Goal: Task Accomplishment & Management: Manage account settings

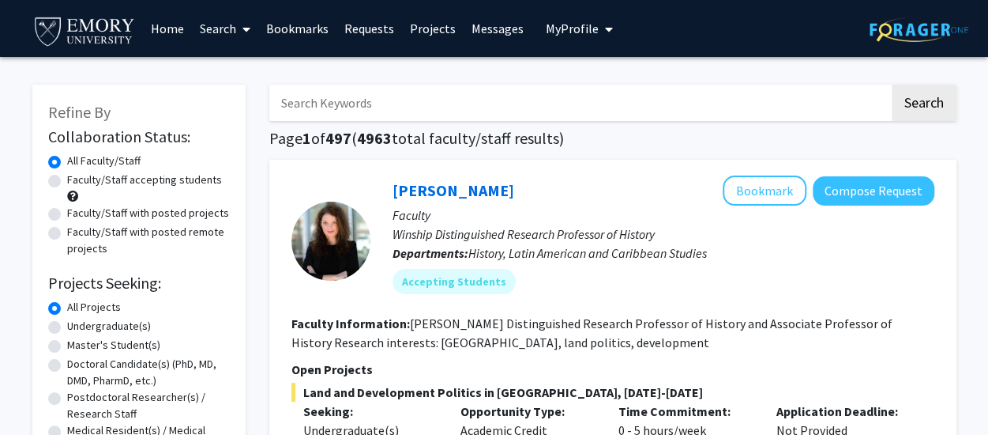
click at [569, 30] on span "My Profile" at bounding box center [572, 29] width 53 height 16
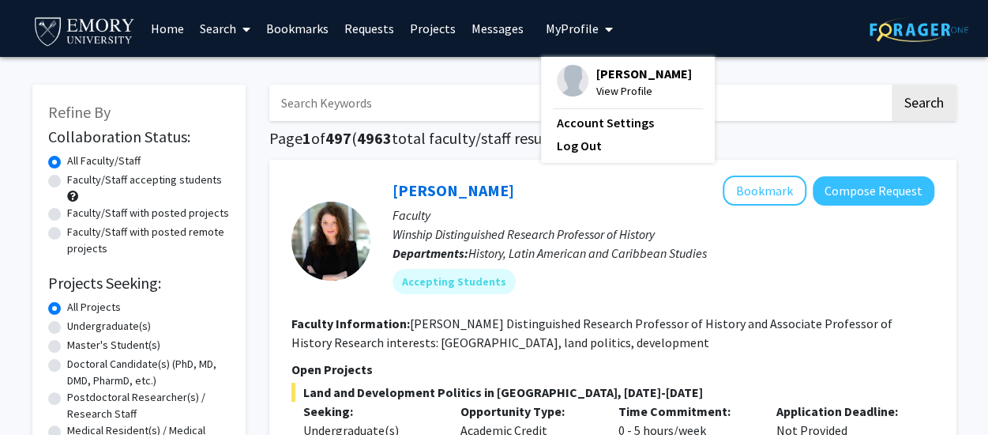
click at [583, 80] on div "[PERSON_NAME] View Profile" at bounding box center [624, 82] width 135 height 35
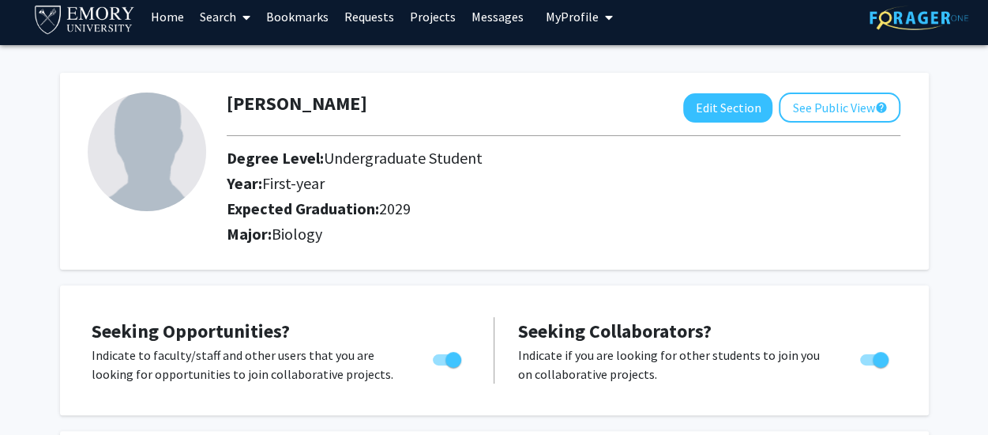
scroll to position [14, 0]
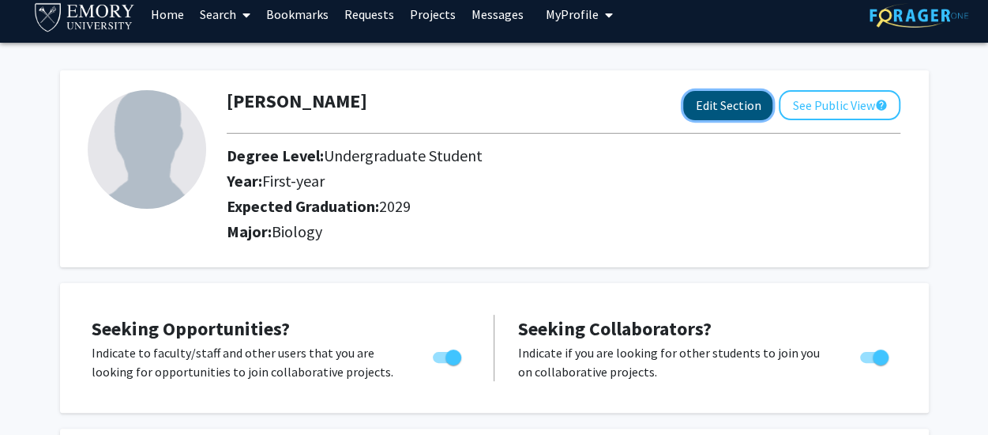
click at [721, 108] on button "Edit Section" at bounding box center [727, 105] width 89 height 29
select select "first-year"
select select "2029"
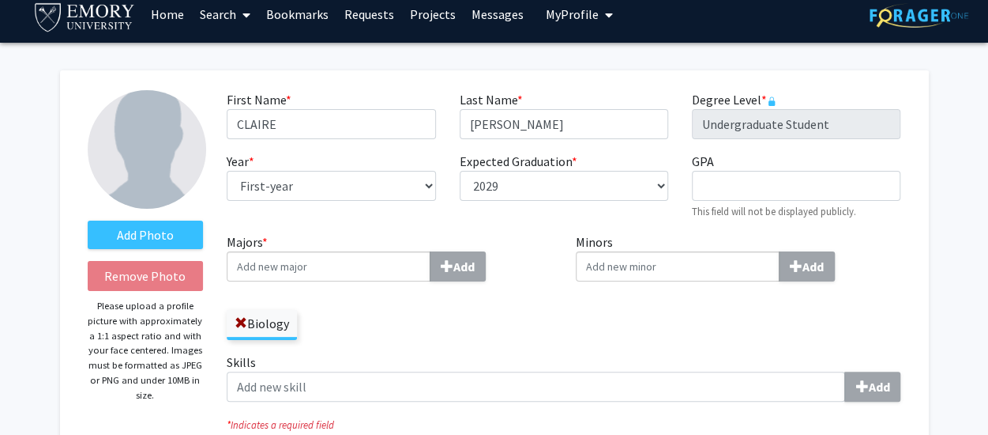
scroll to position [119, 0]
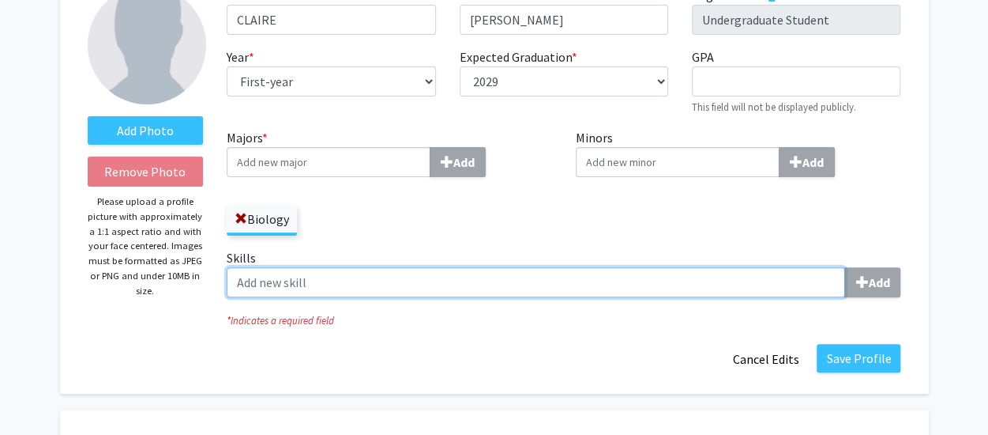
click at [280, 282] on input "Skills Add" at bounding box center [536, 282] width 619 height 30
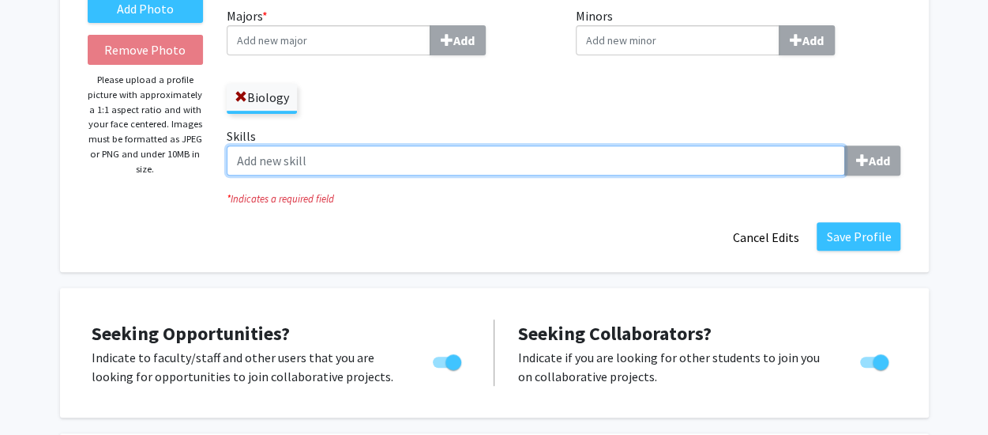
scroll to position [242, 0]
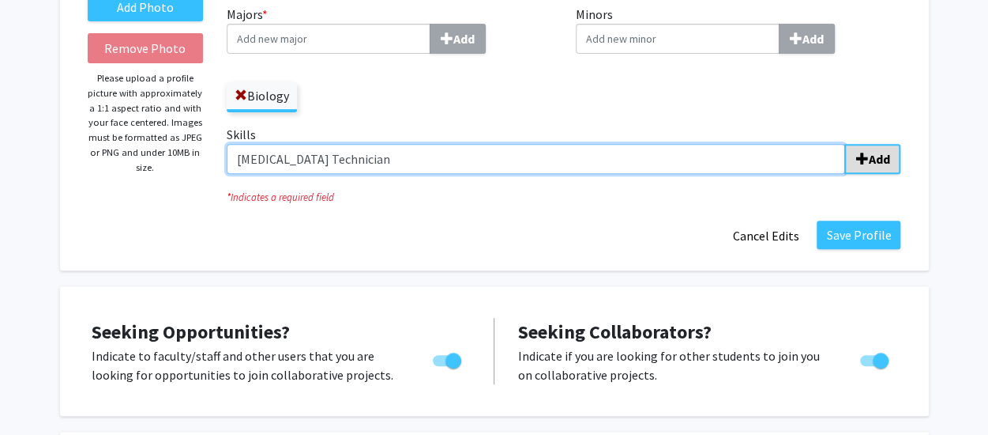
type input "[MEDICAL_DATA] Technician"
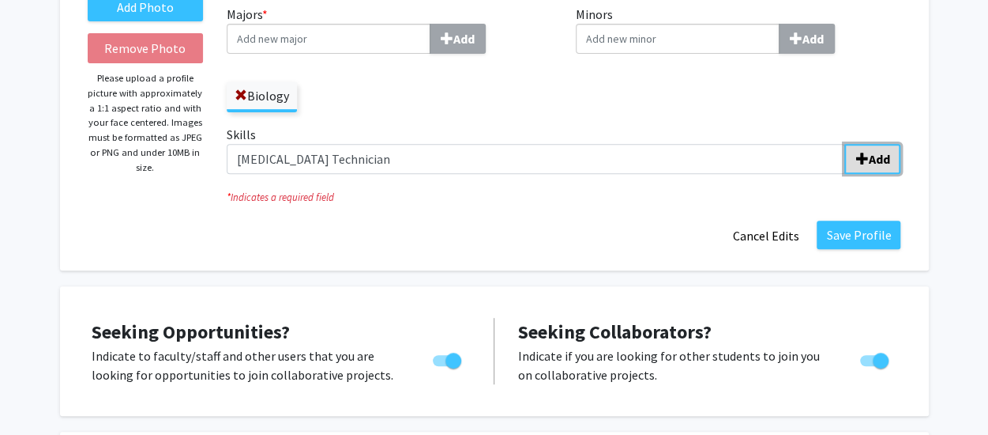
click at [879, 159] on b "Add" at bounding box center [878, 159] width 21 height 16
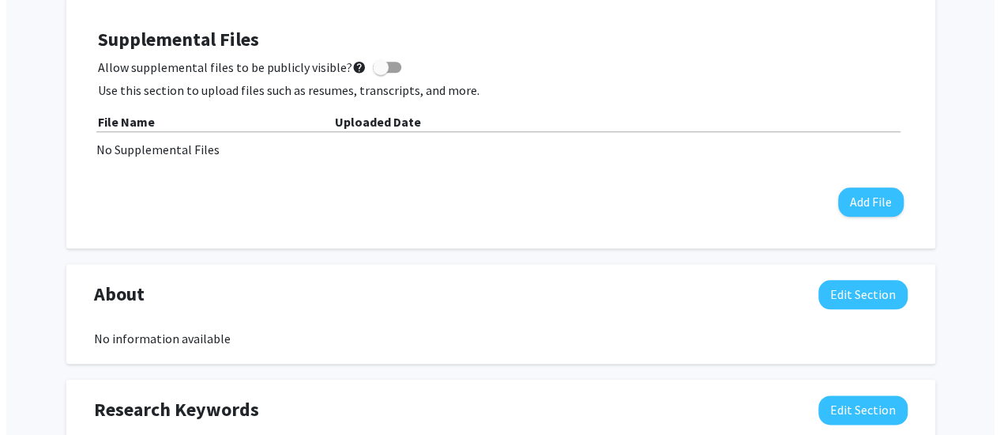
scroll to position [732, 0]
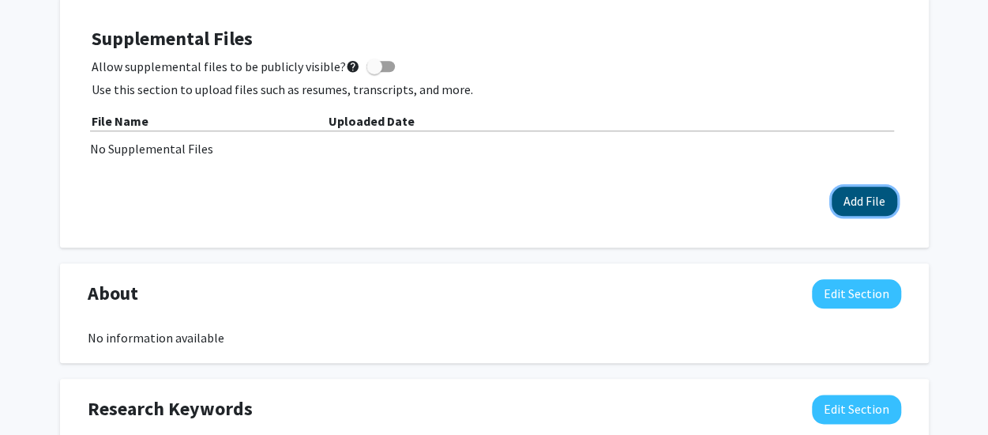
click at [864, 198] on button "Add File" at bounding box center [865, 200] width 66 height 29
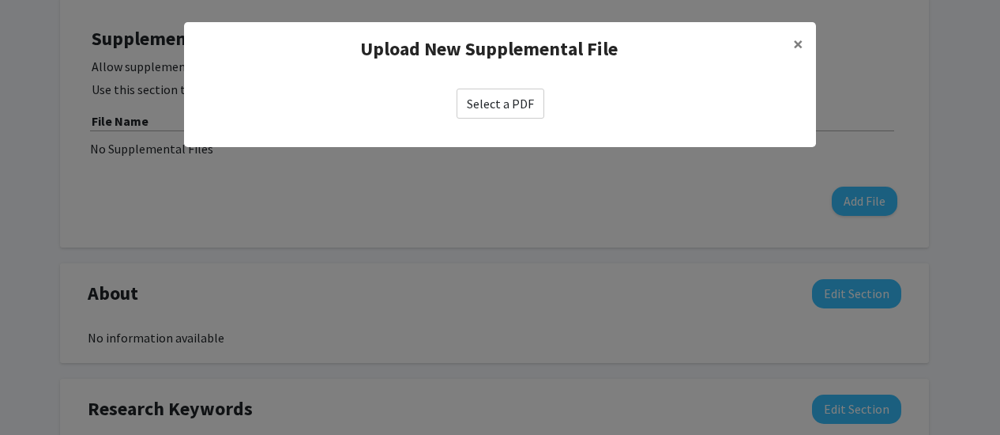
click at [507, 108] on label "Select a PDF" at bounding box center [501, 103] width 88 height 30
click at [0, 0] on input "Select a PDF" at bounding box center [0, 0] width 0 height 0
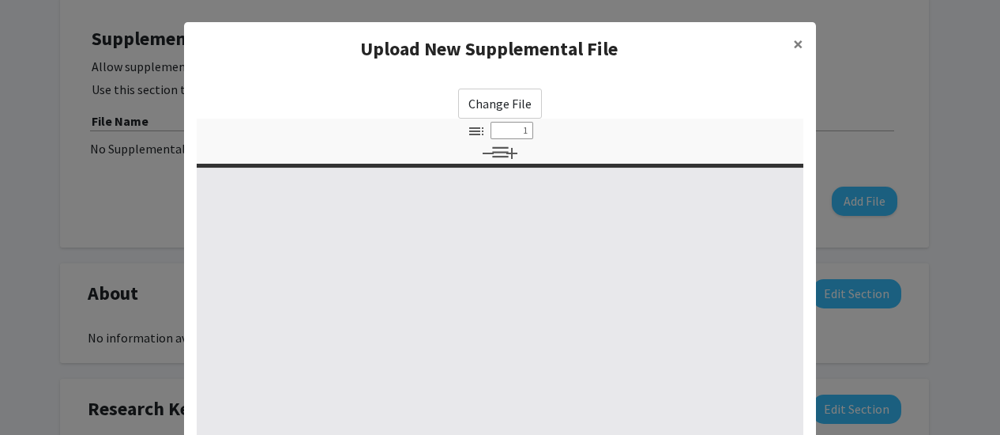
select select "custom"
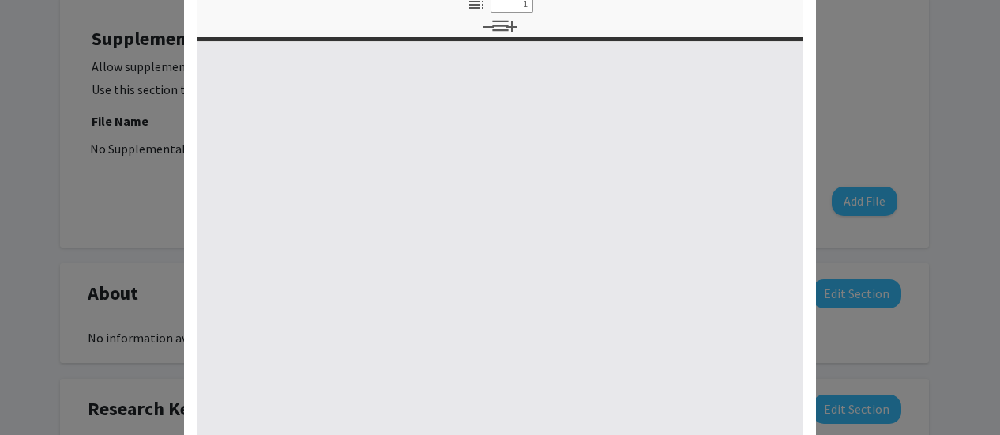
type input "0"
select select "custom"
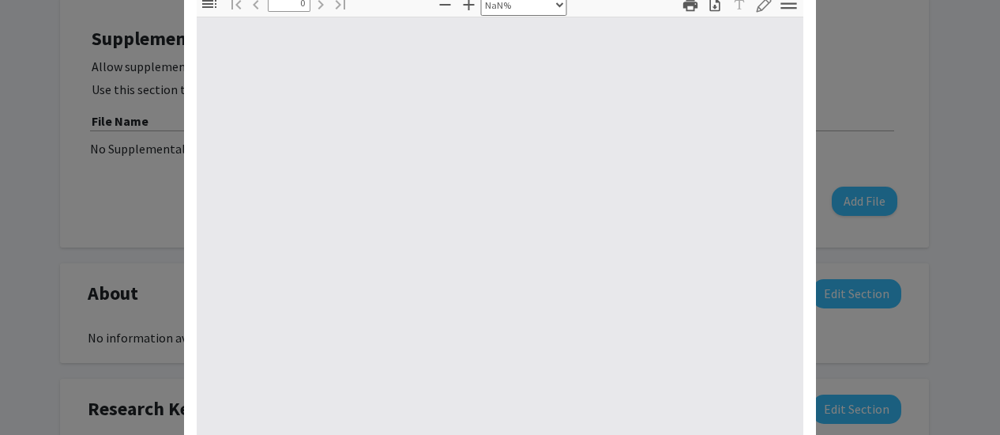
scroll to position [313, 0]
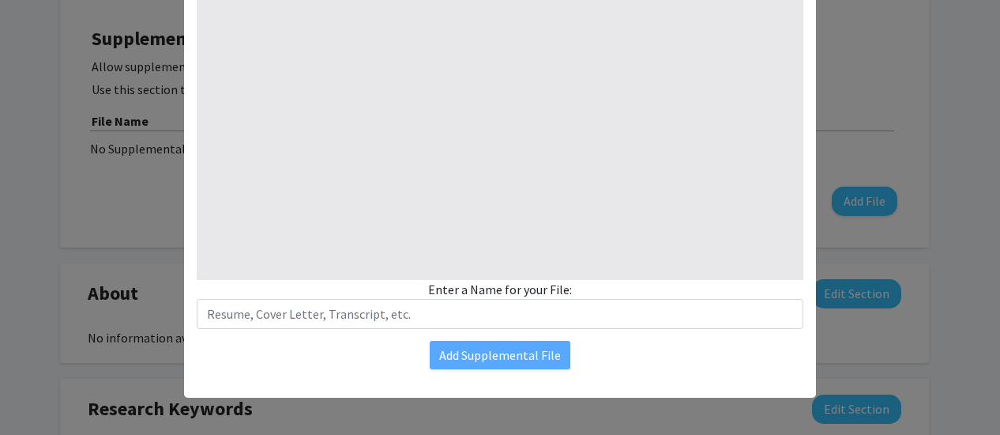
type input "1"
select select "auto"
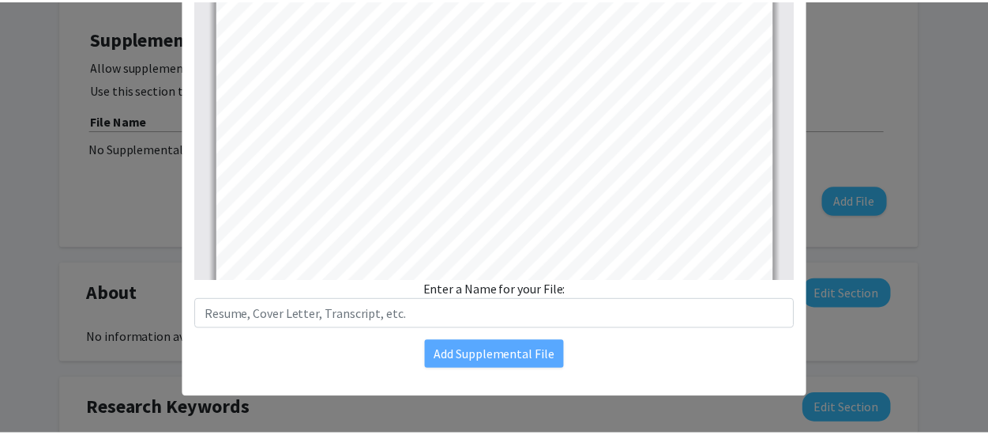
scroll to position [292, 0]
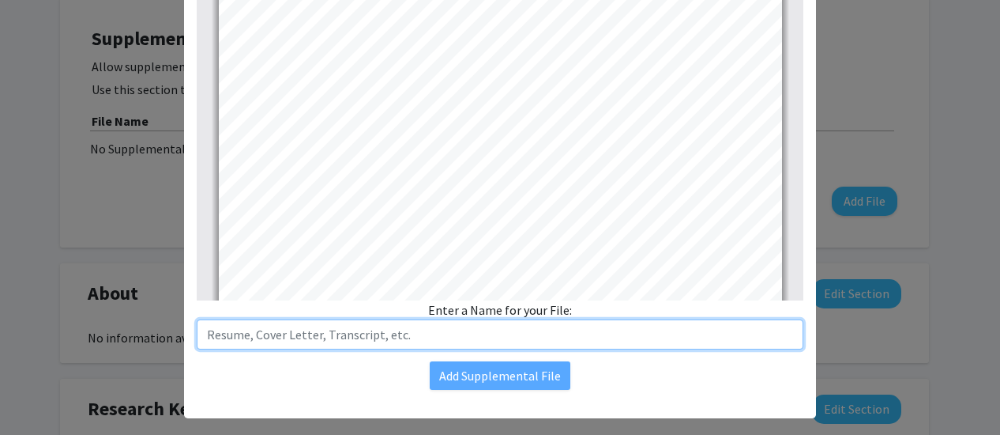
click at [521, 339] on input "text" at bounding box center [500, 334] width 607 height 30
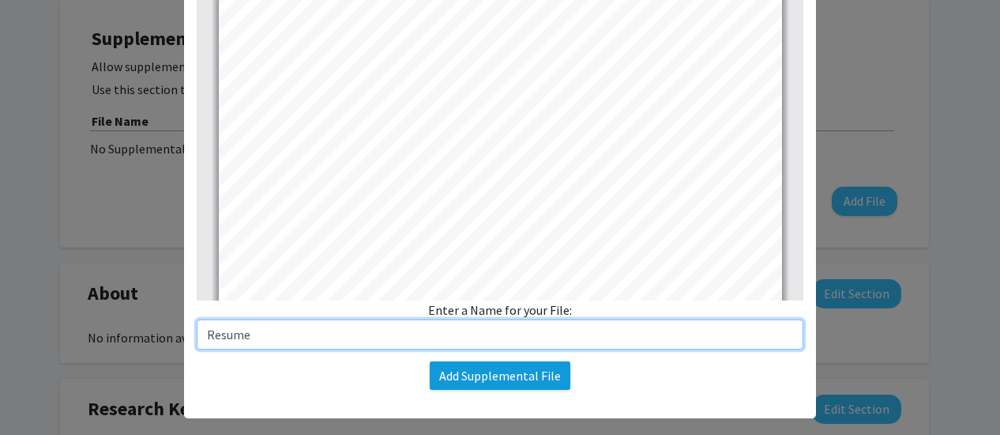
type input "Resume"
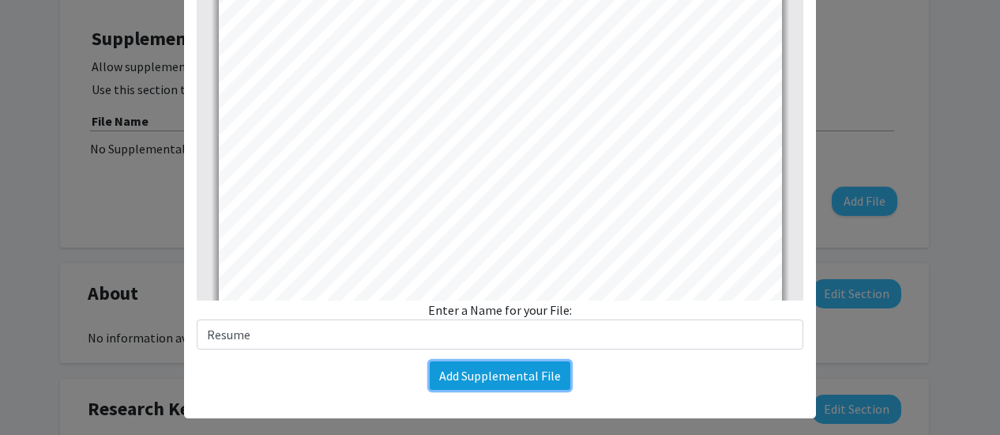
click at [502, 367] on button "Add Supplemental File" at bounding box center [500, 375] width 141 height 28
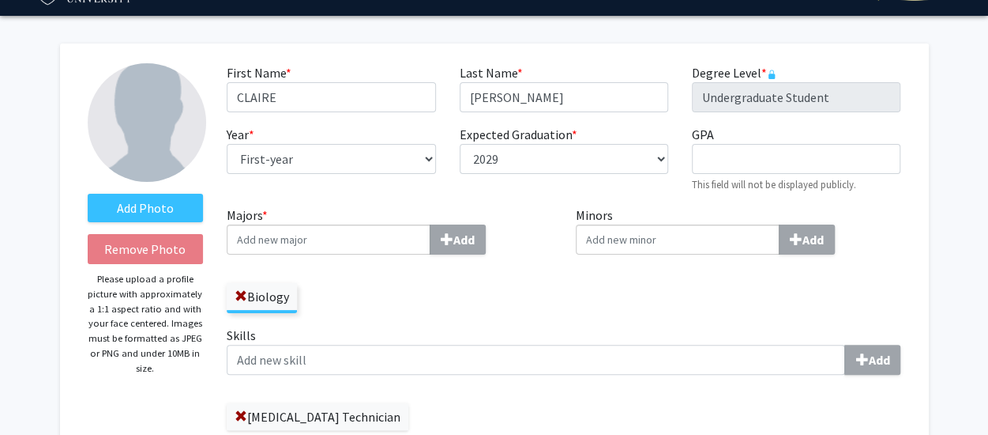
scroll to position [0, 0]
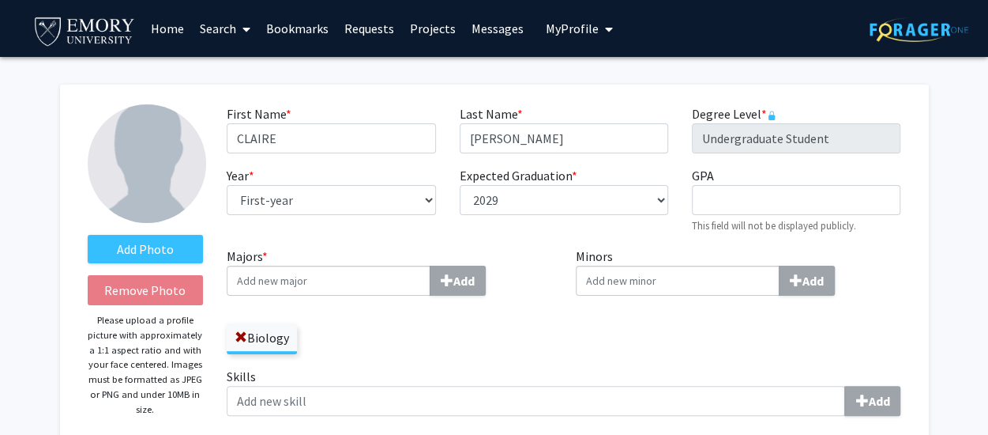
click at [218, 30] on link "Search" at bounding box center [225, 28] width 66 height 55
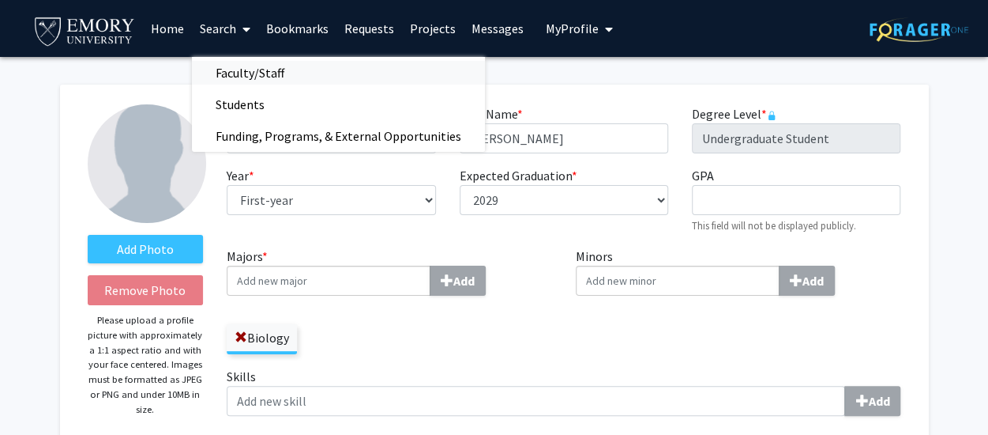
click at [240, 69] on span "Faculty/Staff" at bounding box center [250, 73] width 116 height 32
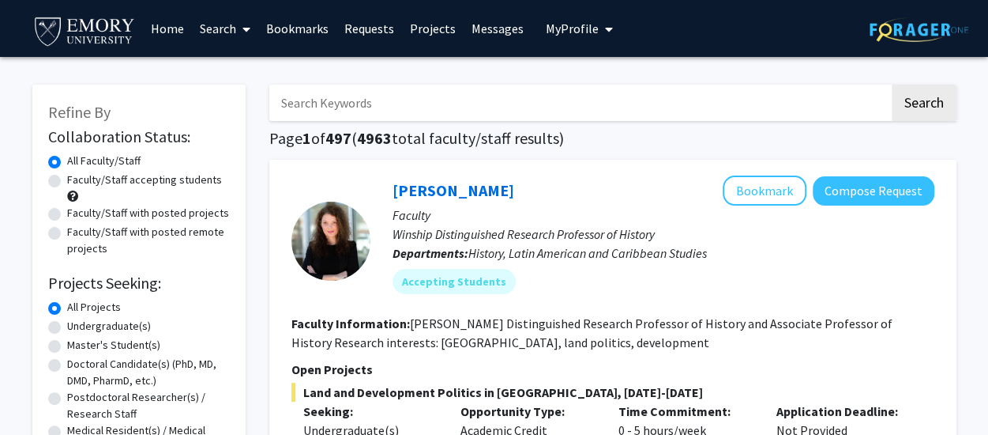
click at [555, 25] on span "My Profile" at bounding box center [572, 29] width 53 height 16
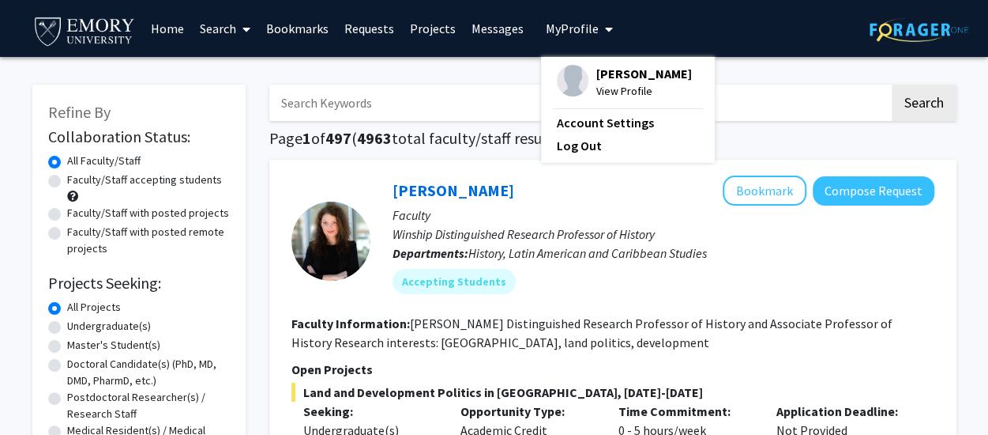
click at [433, 26] on link "Projects" at bounding box center [433, 28] width 62 height 55
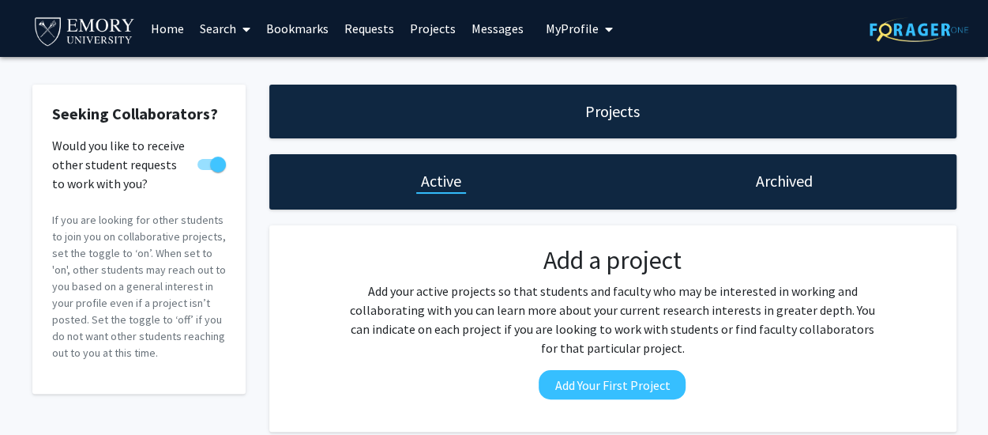
click at [303, 31] on link "Bookmarks" at bounding box center [297, 28] width 78 height 55
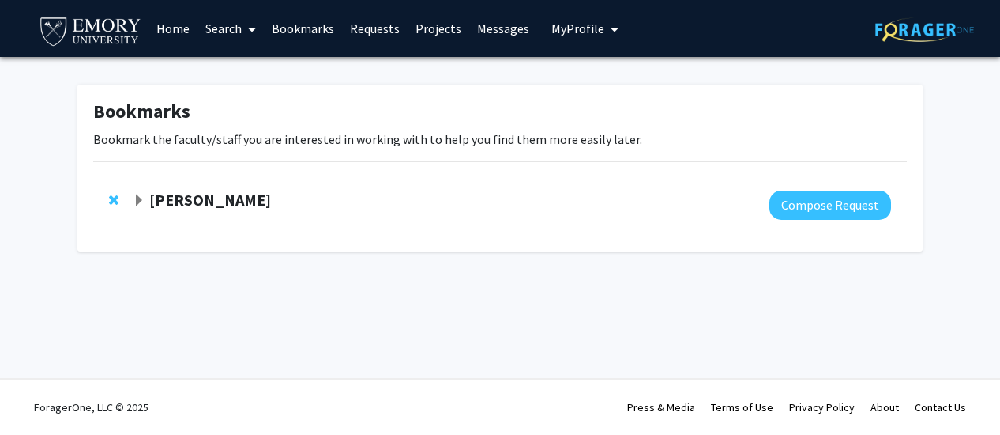
click at [310, 206] on div "[PERSON_NAME]" at bounding box center [303, 200] width 341 height 20
click at [194, 198] on strong "[PERSON_NAME]" at bounding box center [210, 200] width 122 height 20
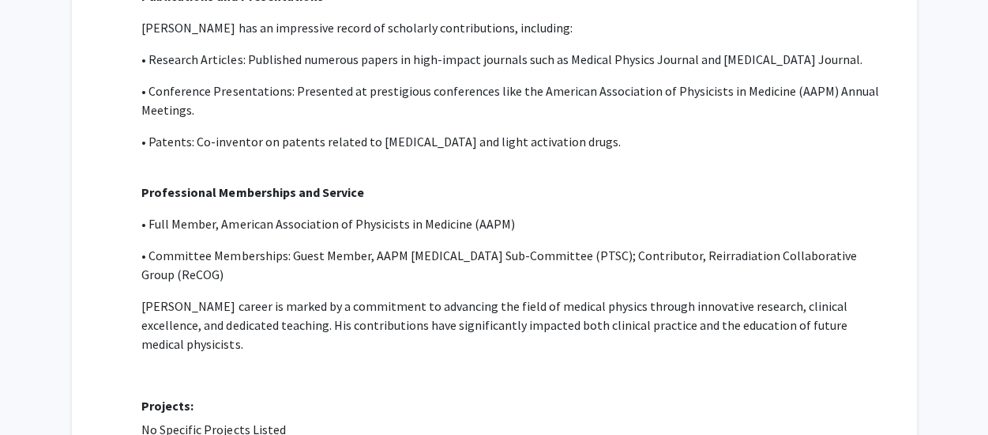
scroll to position [1187, 0]
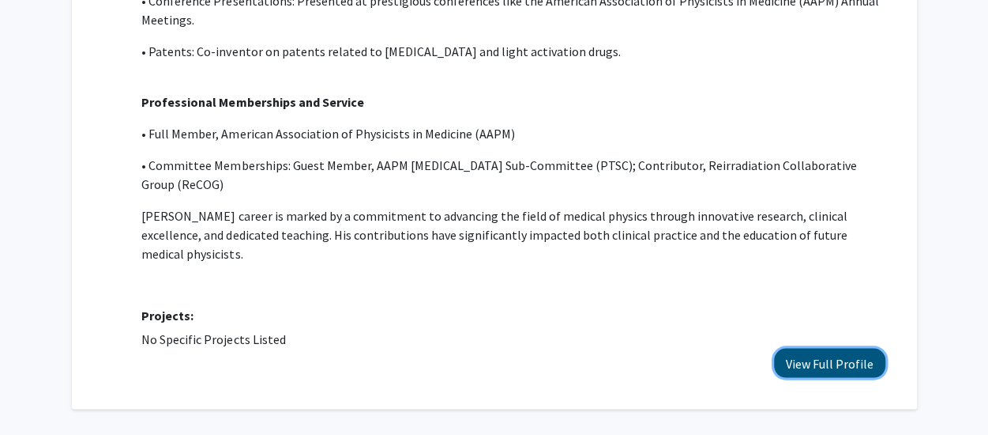
click at [812, 348] on button "View Full Profile" at bounding box center [829, 362] width 111 height 29
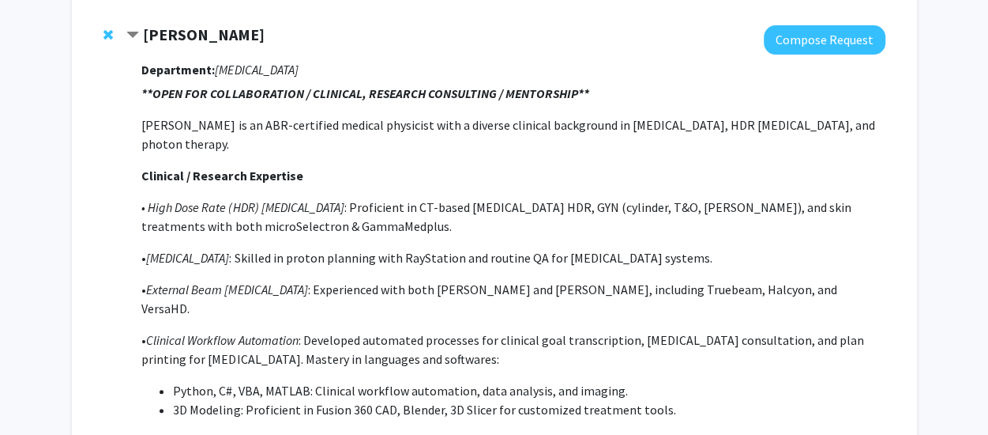
scroll to position [66, 0]
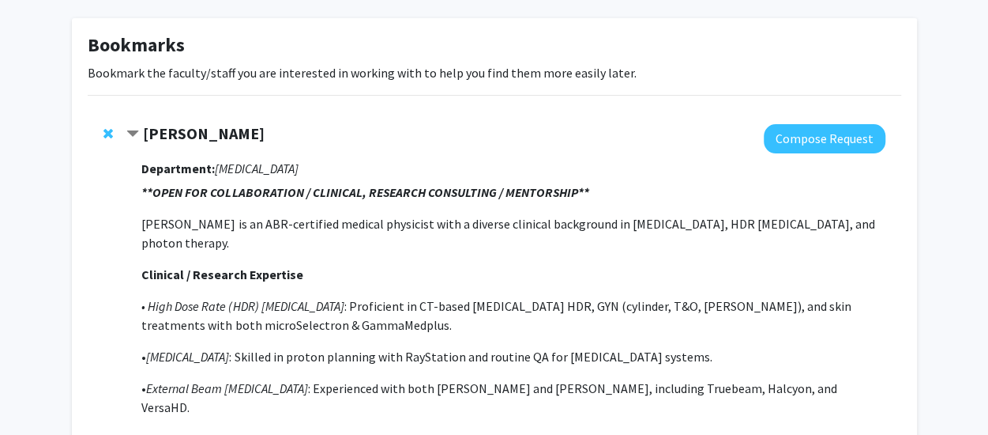
click at [185, 134] on strong "[PERSON_NAME]" at bounding box center [204, 133] width 122 height 20
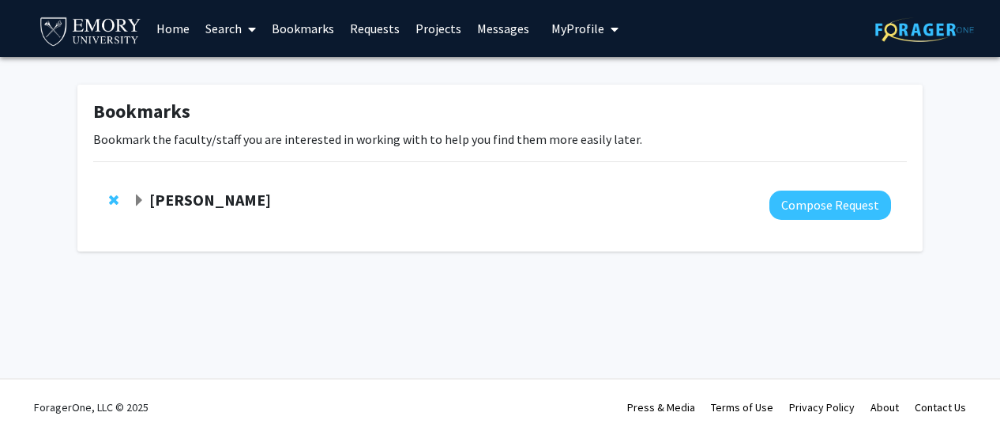
click at [198, 208] on strong "[PERSON_NAME]" at bounding box center [210, 200] width 122 height 20
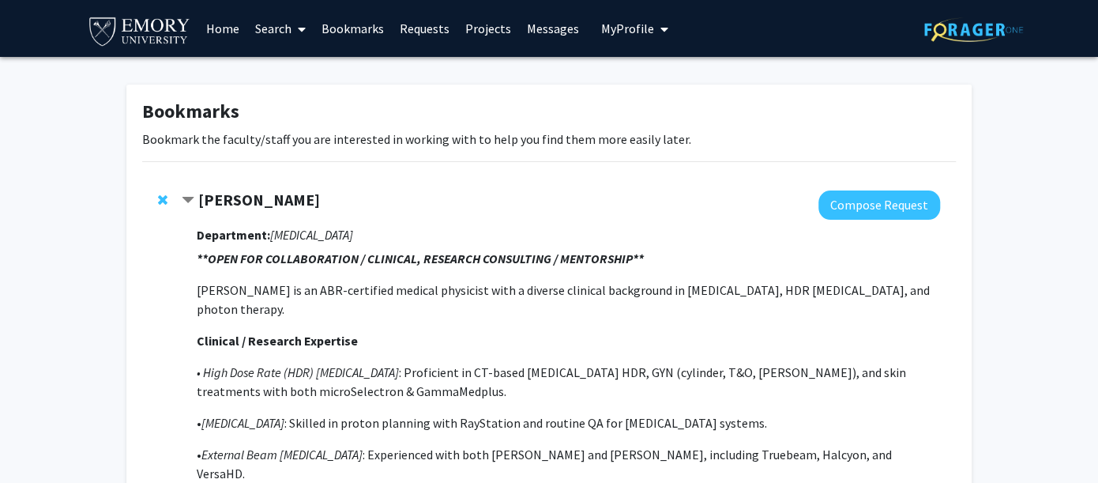
click at [234, 198] on strong "[PERSON_NAME]" at bounding box center [259, 200] width 122 height 20
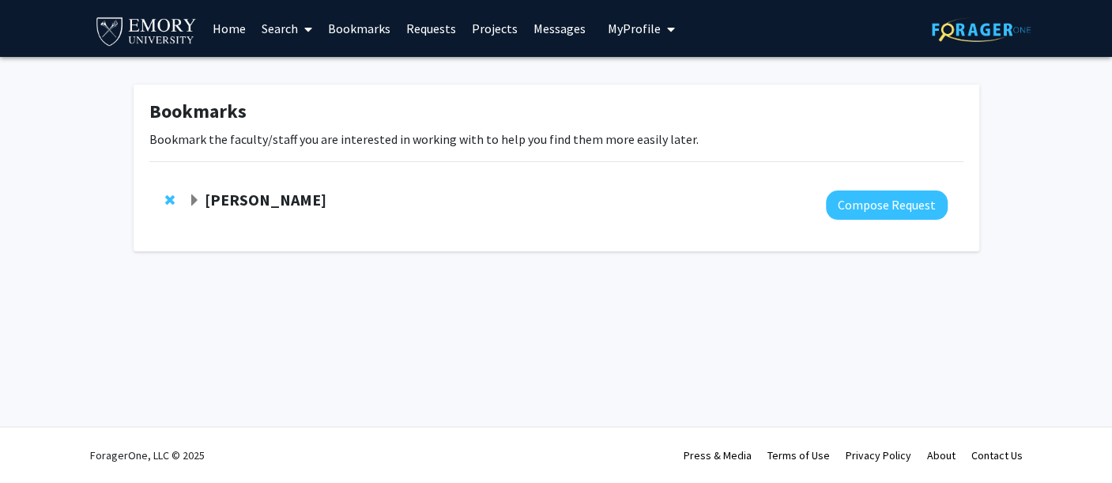
click at [286, 33] on link "Search" at bounding box center [287, 28] width 66 height 55
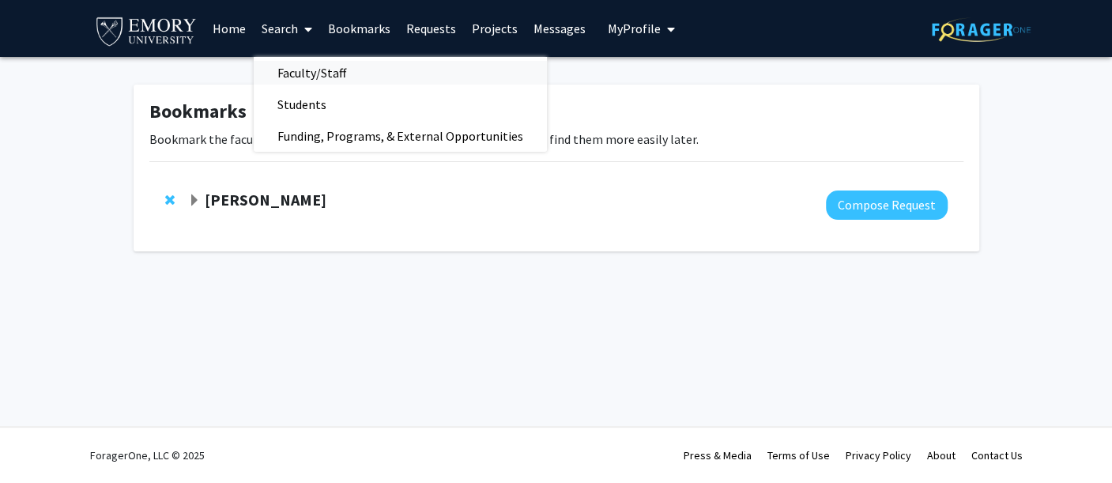
click at [319, 75] on span "Faculty/Staff" at bounding box center [312, 73] width 116 height 32
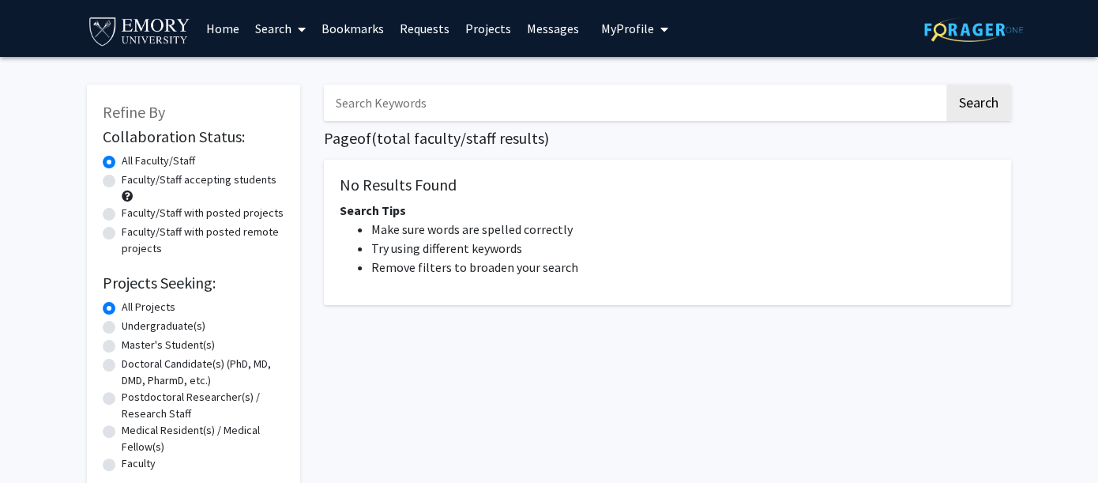
click at [406, 120] on div "Search Page of ( total faculty/staff results) No Results Found Search Tips Make…" at bounding box center [667, 298] width 711 height 459
click at [416, 99] on input "Search Keywords" at bounding box center [634, 103] width 620 height 36
click at [324, 333] on nav "Page navigation" at bounding box center [667, 339] width 687 height 36
click at [984, 105] on button "Search" at bounding box center [979, 103] width 65 height 36
click at [271, 28] on link "Search" at bounding box center [280, 28] width 66 height 55
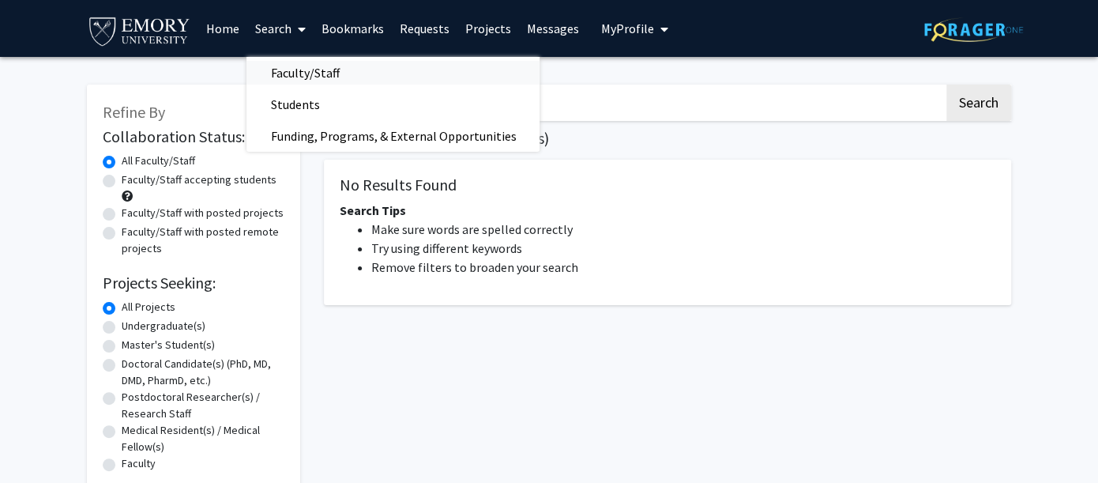
click at [317, 70] on span "Faculty/Staff" at bounding box center [305, 73] width 116 height 32
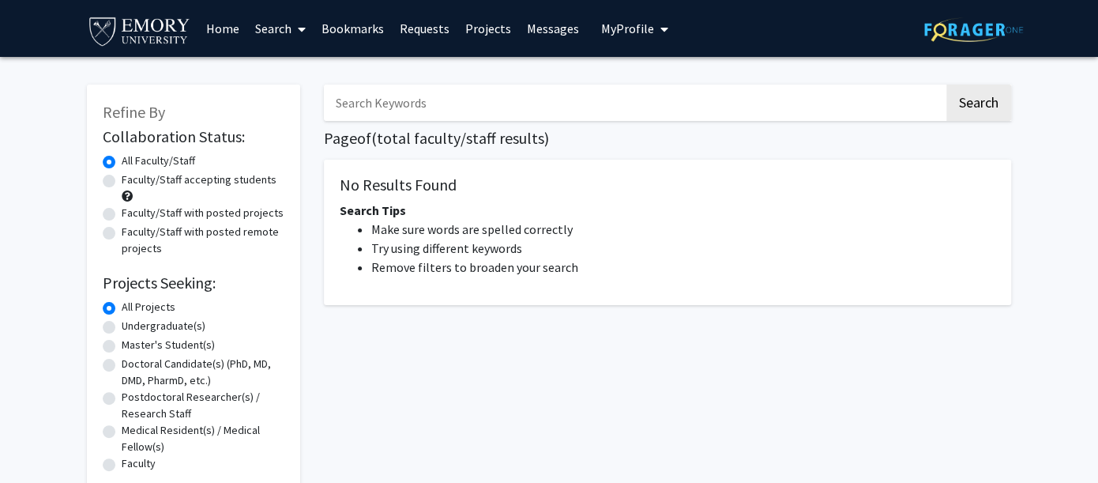
click at [653, 16] on span "My profile dropdown to access profile and logout" at bounding box center [660, 29] width 14 height 55
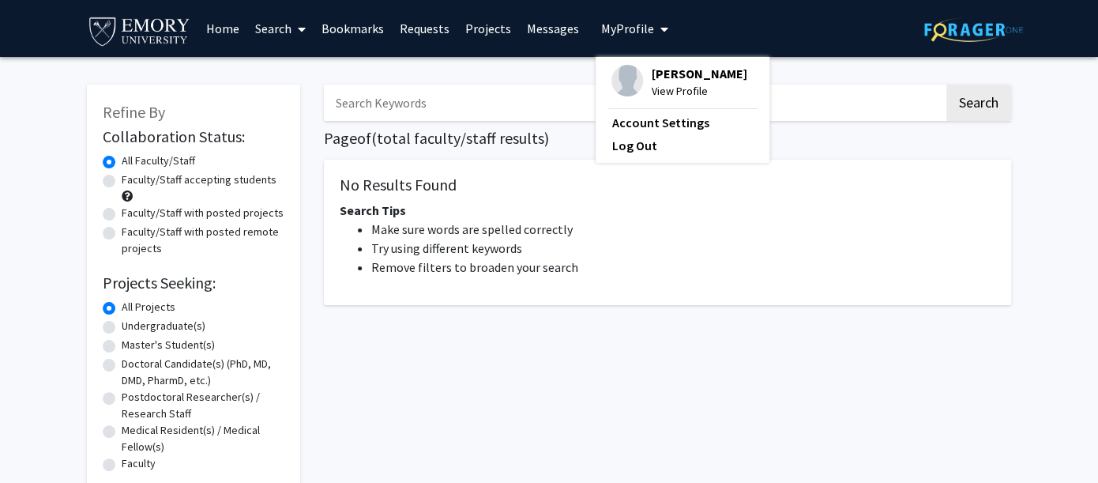
click at [627, 77] on img at bounding box center [628, 81] width 32 height 32
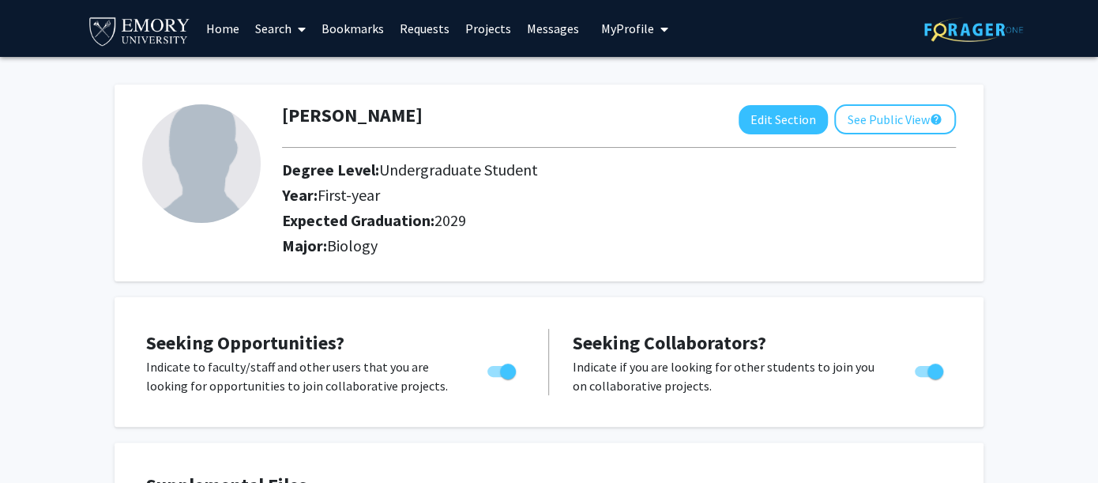
click at [383, 40] on link "Bookmarks" at bounding box center [352, 28] width 78 height 55
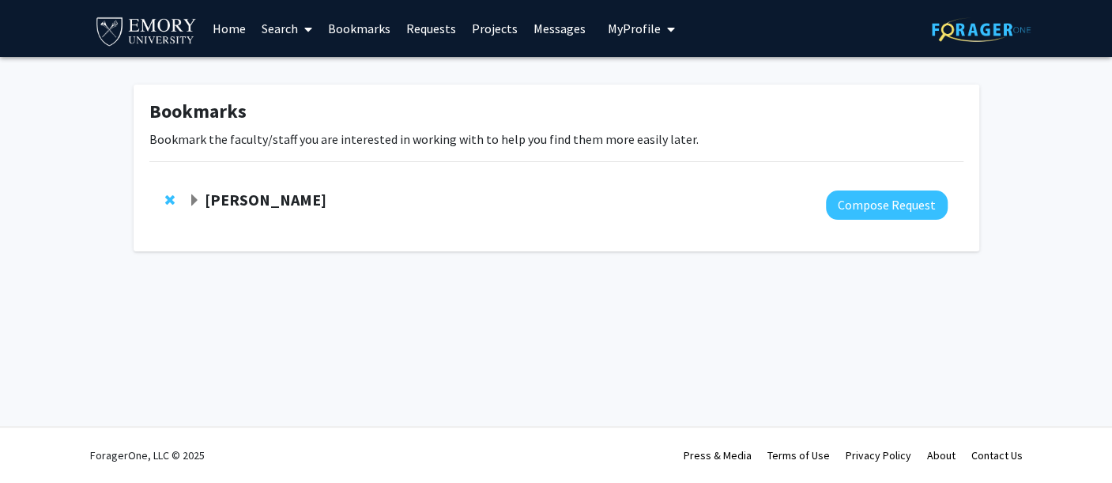
click at [228, 206] on strong "[PERSON_NAME]" at bounding box center [266, 200] width 122 height 20
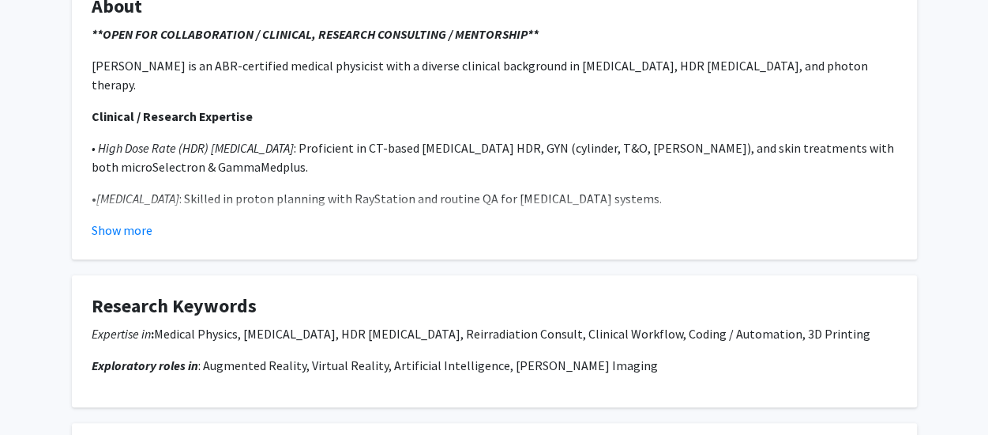
scroll to position [308, 0]
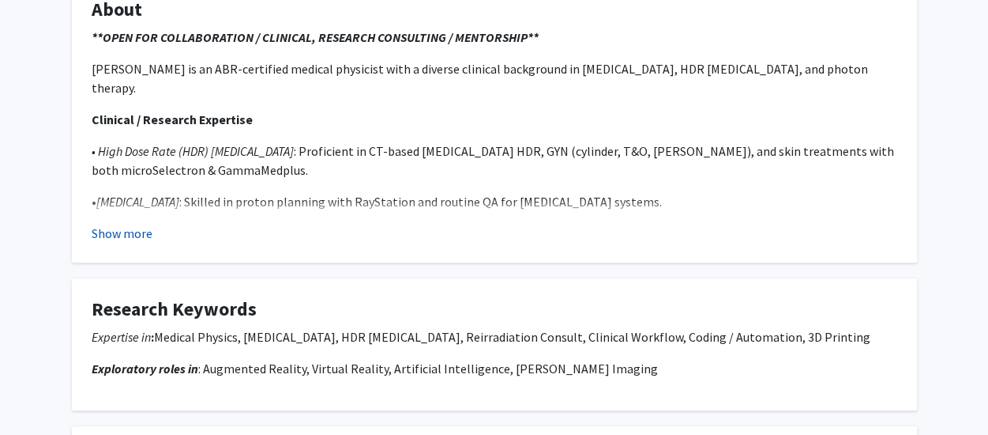
click at [127, 231] on button "Show more" at bounding box center [122, 233] width 61 height 19
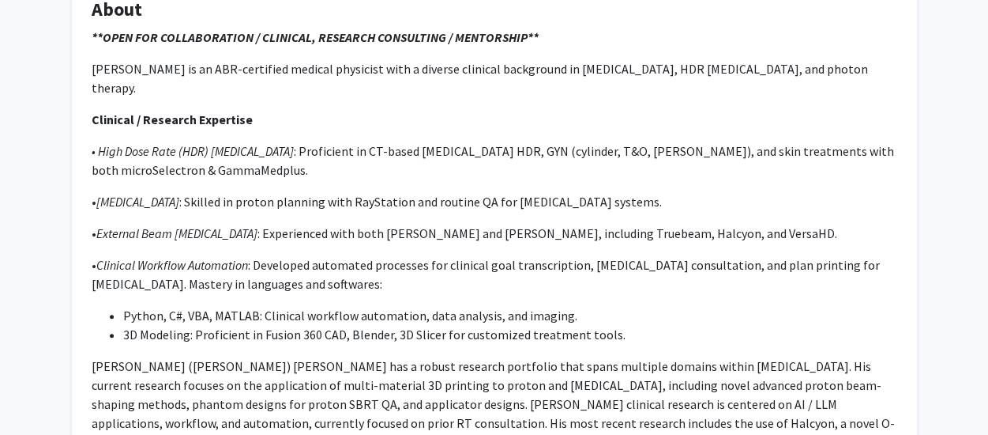
scroll to position [0, 0]
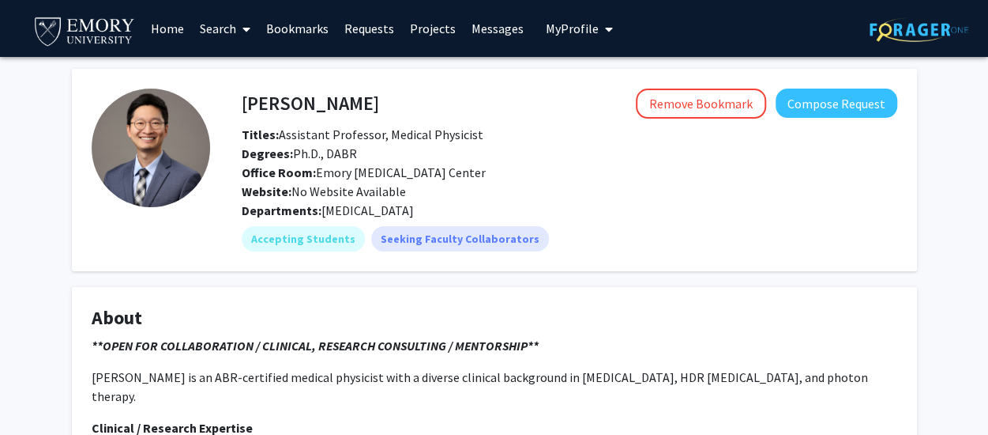
click at [584, 35] on span "My Profile" at bounding box center [572, 29] width 53 height 16
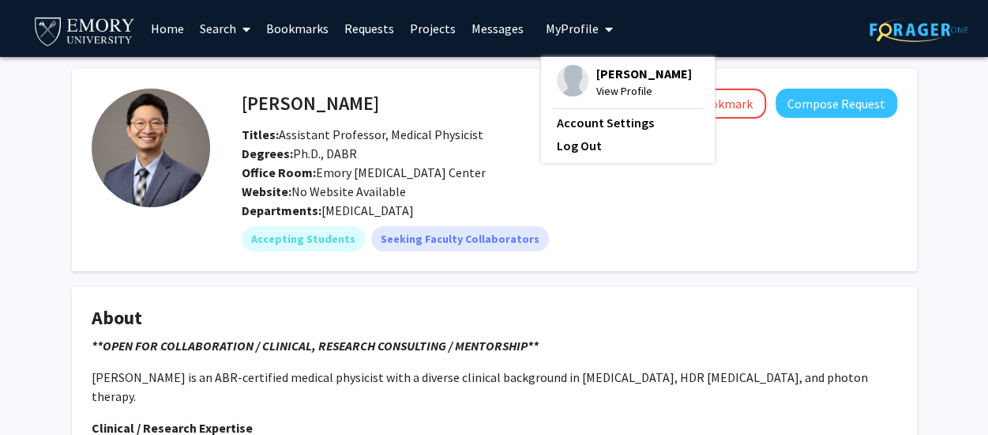
click at [599, 65] on span "[PERSON_NAME]" at bounding box center [645, 73] width 96 height 17
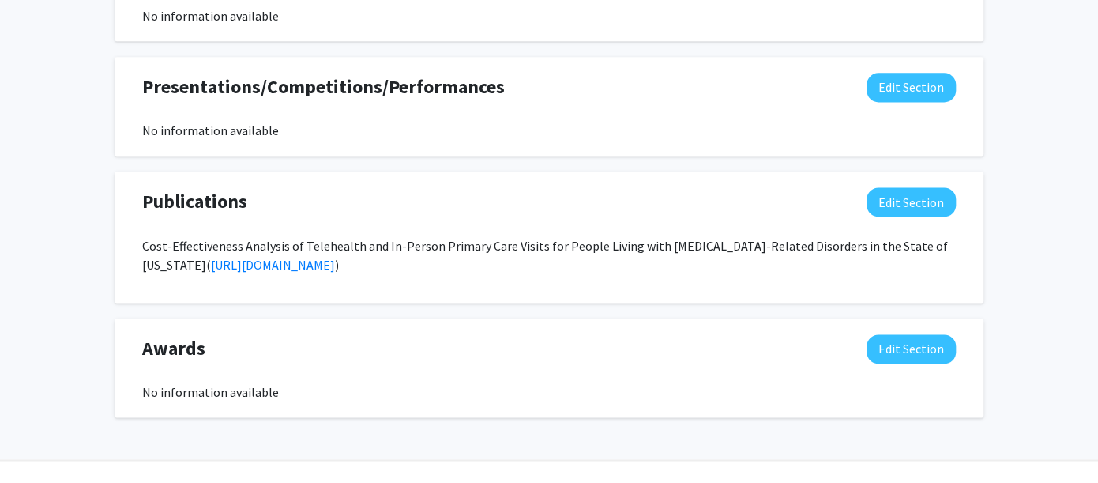
scroll to position [1025, 0]
